Goal: Task Accomplishment & Management: Manage account settings

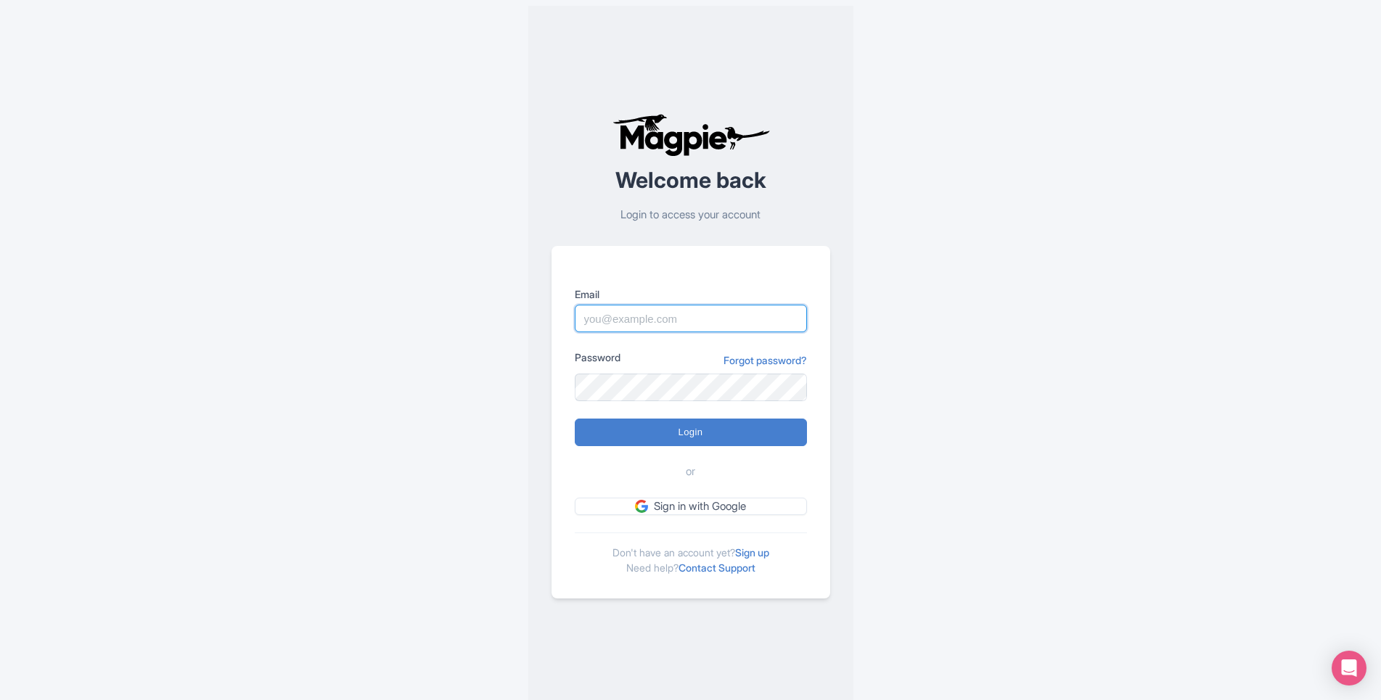
click at [589, 317] on input "Email" at bounding box center [691, 319] width 232 height 28
paste input "[PERSON_NAME][EMAIL_ADDRESS][DOMAIN_NAME]"
type input "[PERSON_NAME][EMAIL_ADDRESS][DOMAIN_NAME]"
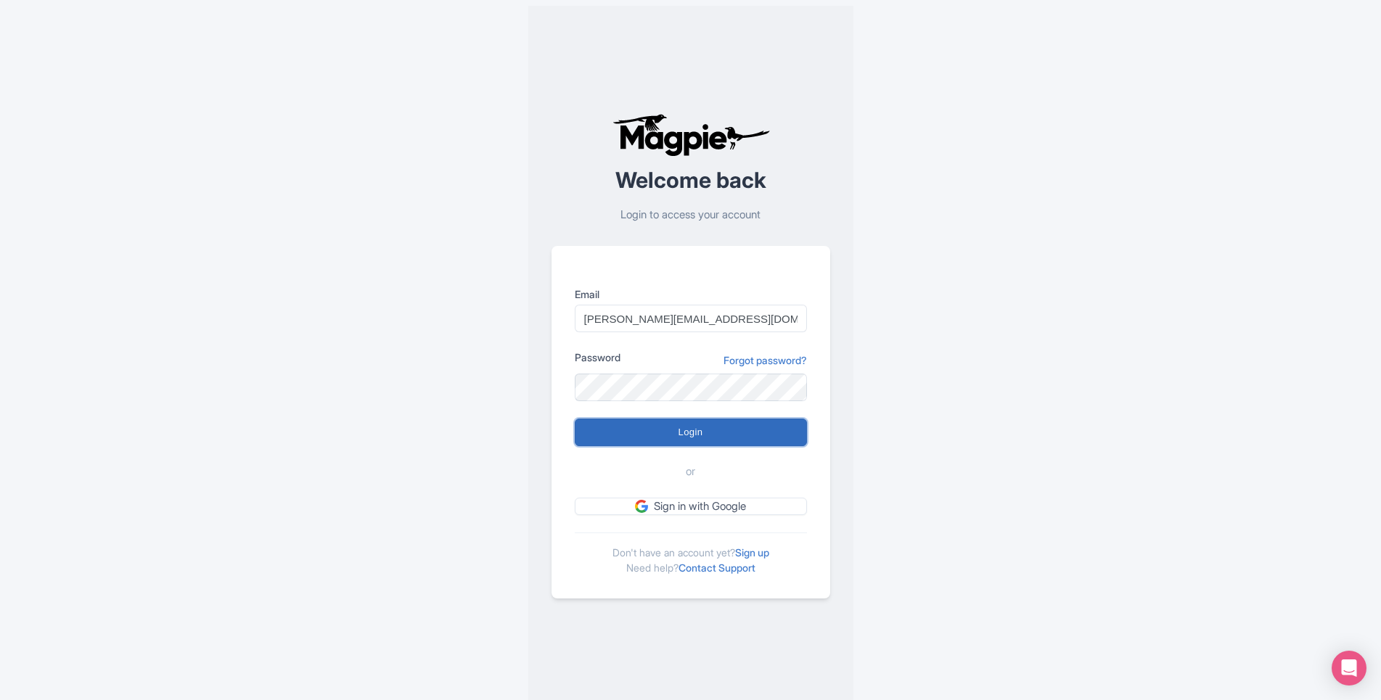
click at [614, 433] on input "Login" at bounding box center [691, 433] width 232 height 28
type input "Logging in..."
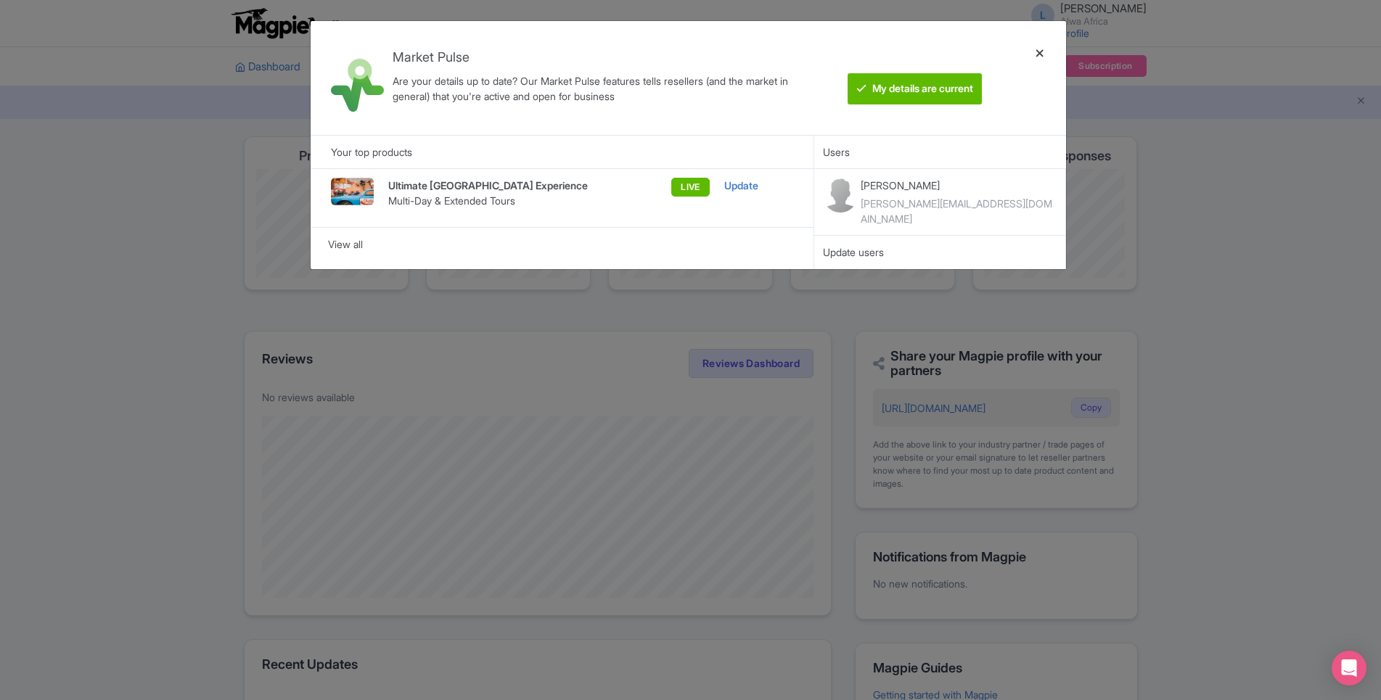
click at [1042, 51] on div at bounding box center [1039, 78] width 35 height 91
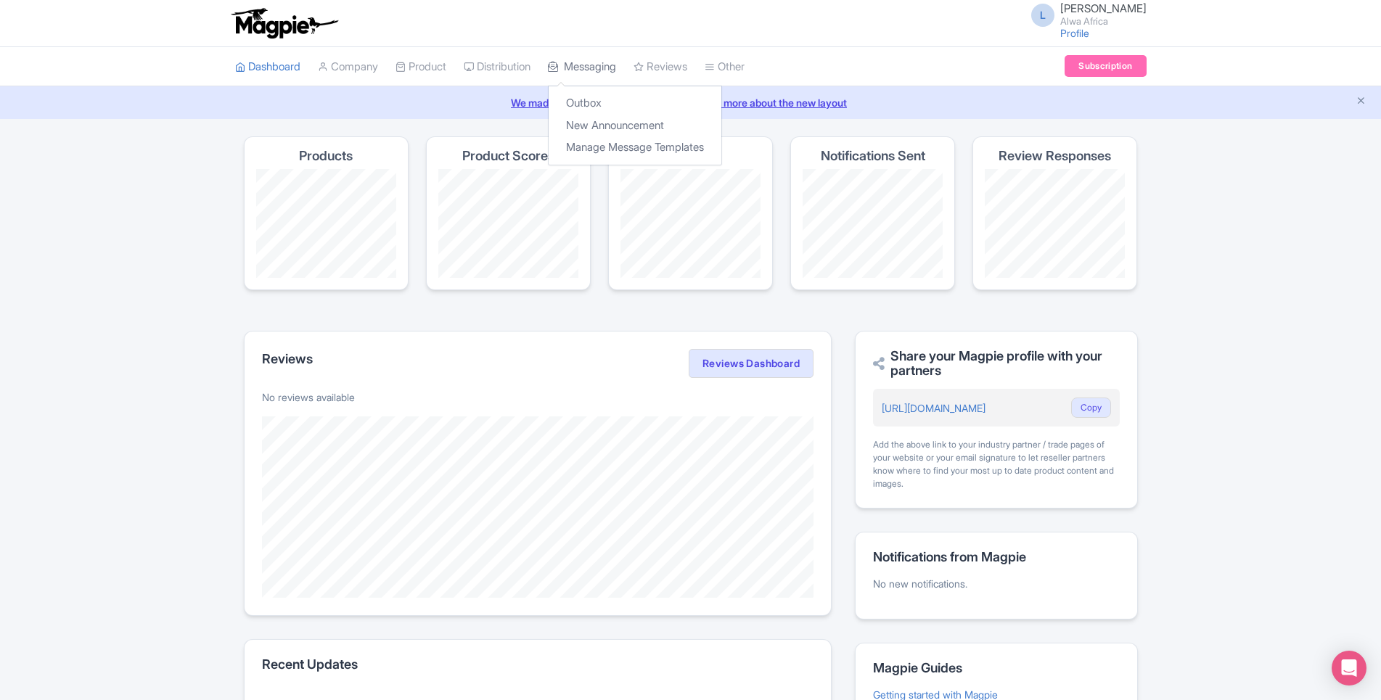
click at [572, 64] on link "Messaging" at bounding box center [582, 67] width 68 height 40
click at [586, 102] on link "Outbox" at bounding box center [634, 103] width 173 height 22
